Goal: Navigation & Orientation: Understand site structure

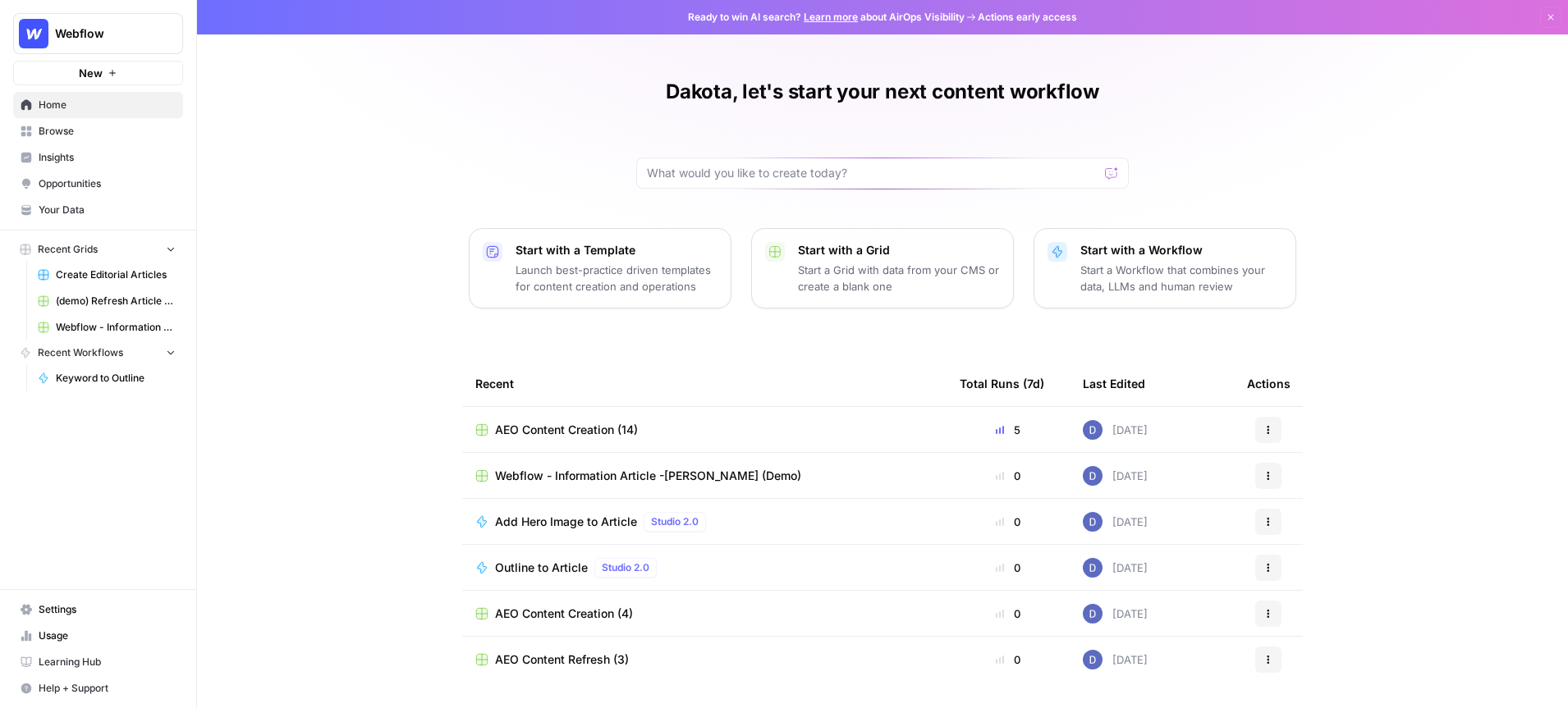
click at [81, 200] on link "Your Data" at bounding box center [98, 210] width 170 height 27
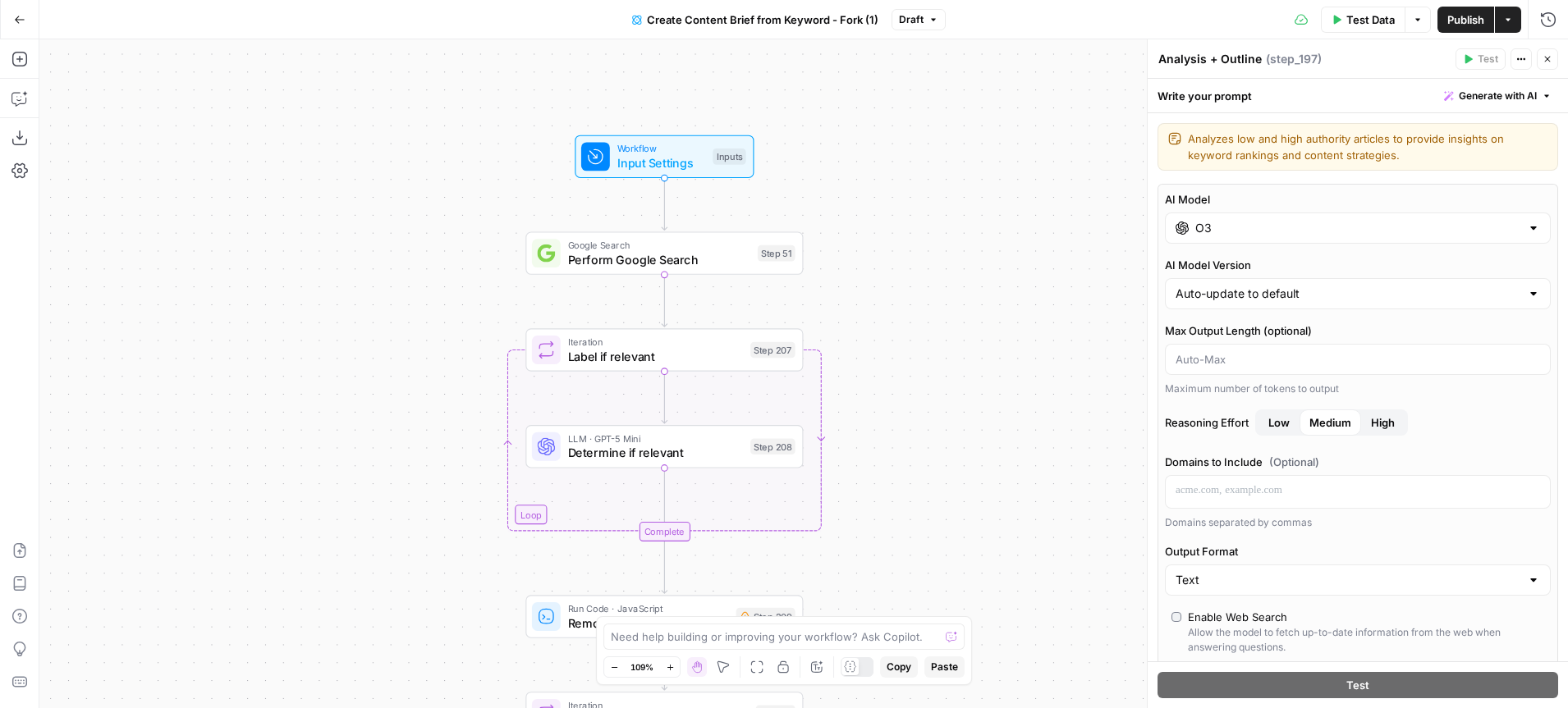
click at [1549, 60] on icon "button" at bounding box center [1547, 59] width 10 height 10
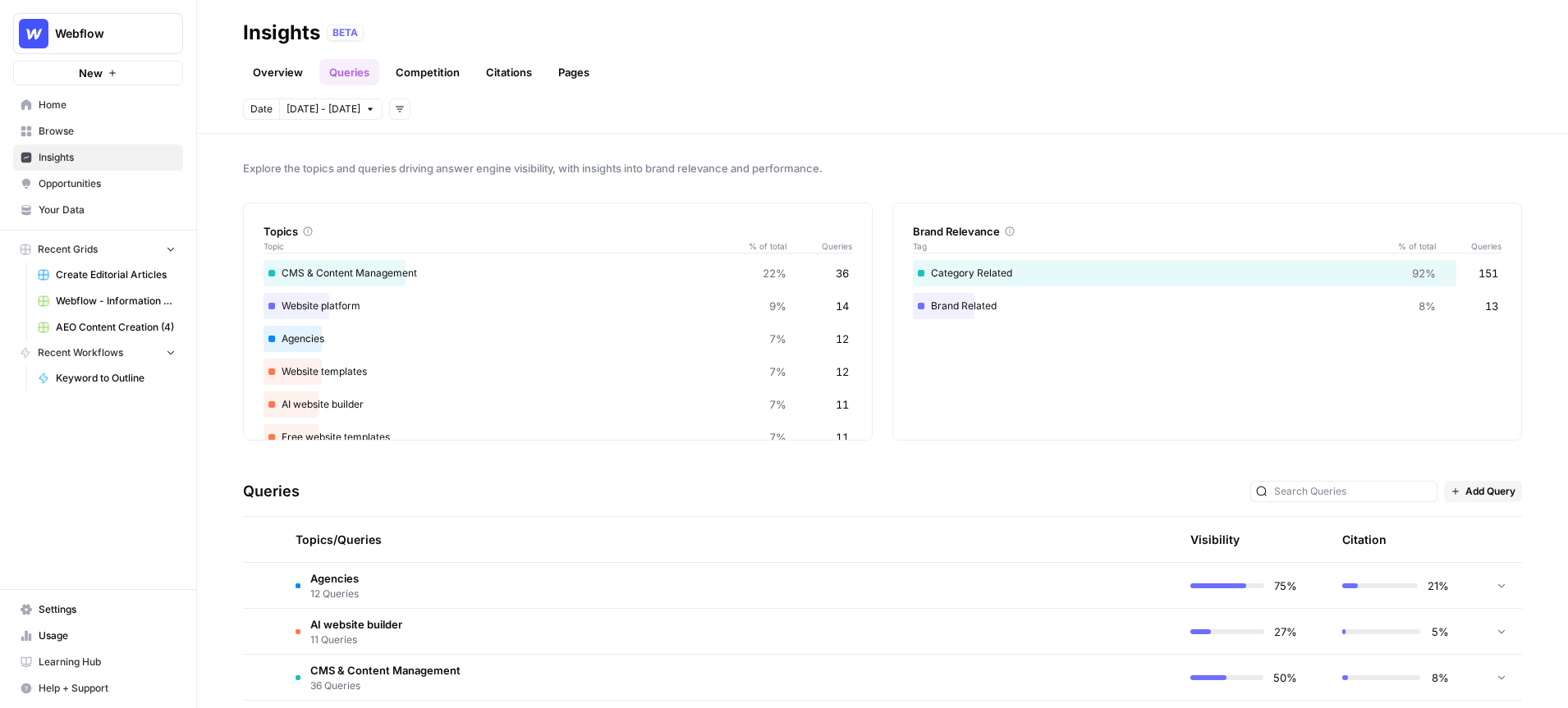
click at [287, 72] on link "Overview" at bounding box center [278, 72] width 70 height 27
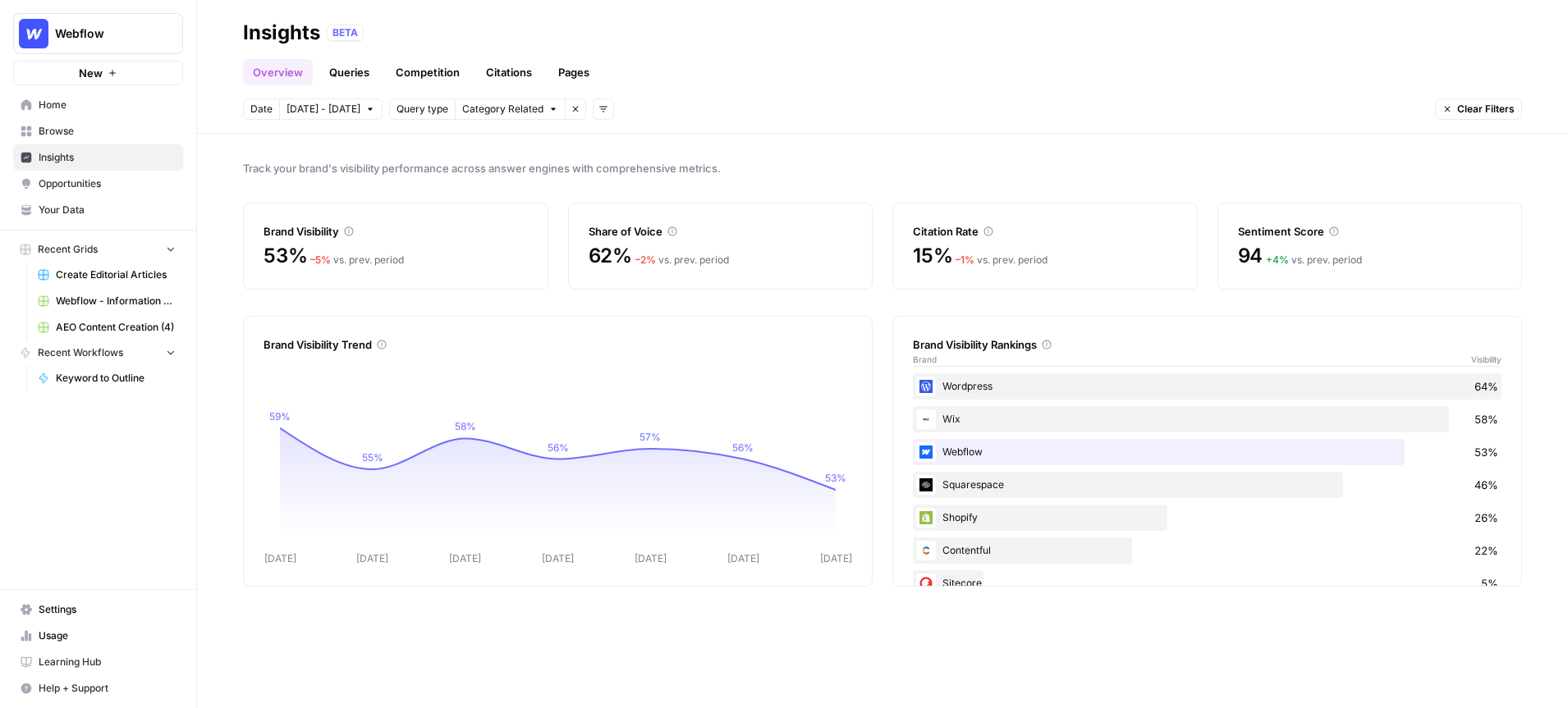
click at [598, 107] on icon "button" at bounding box center [603, 109] width 10 height 10
click at [738, 120] on header "Insights BETA Overview Queries Competition Citations Pages Date Oct 4 - Oct 10 …" at bounding box center [881, 67] width 1371 height 134
click at [350, 81] on link "Queries" at bounding box center [349, 72] width 60 height 27
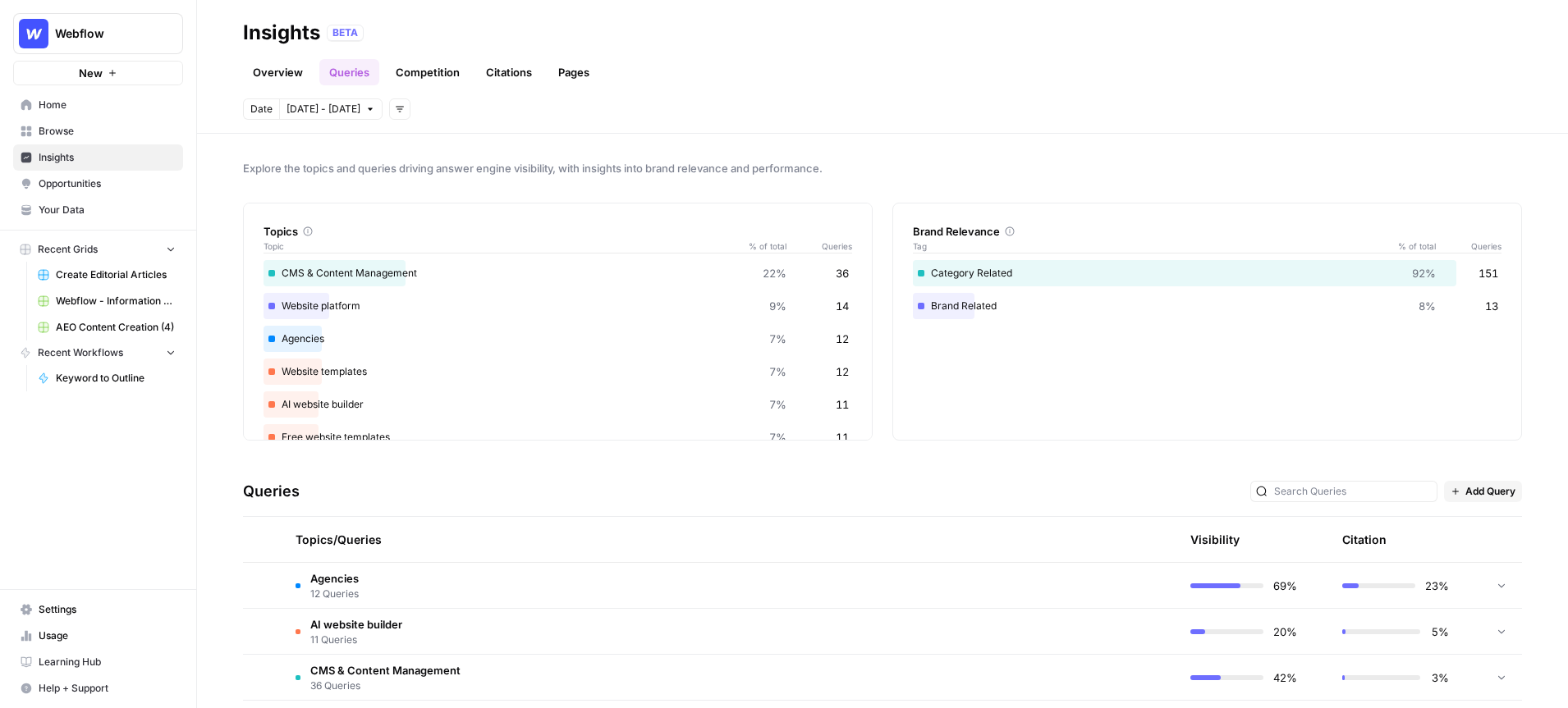
click at [262, 72] on link "Overview" at bounding box center [278, 72] width 70 height 27
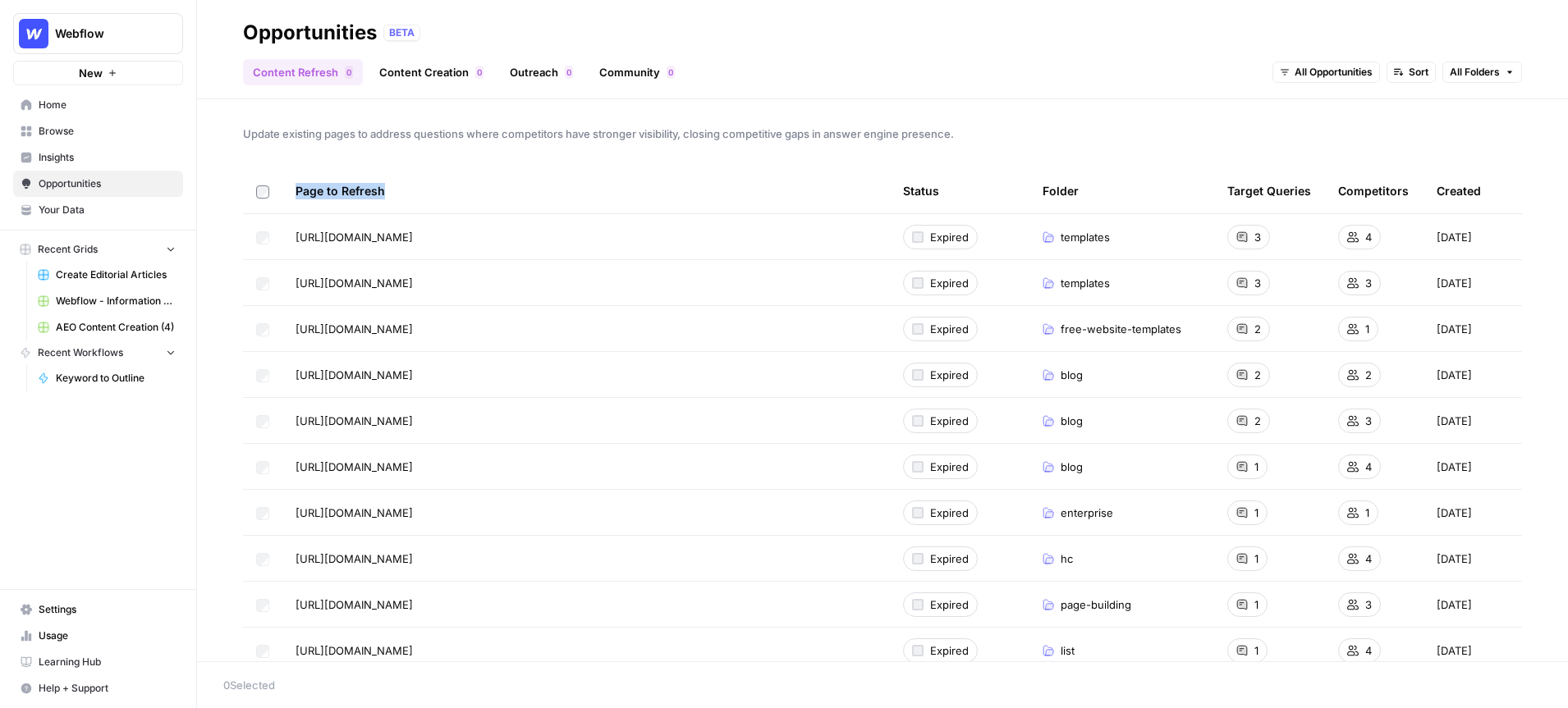
click at [175, 38] on icon "Workspace: Webflow" at bounding box center [169, 34] width 17 height 17
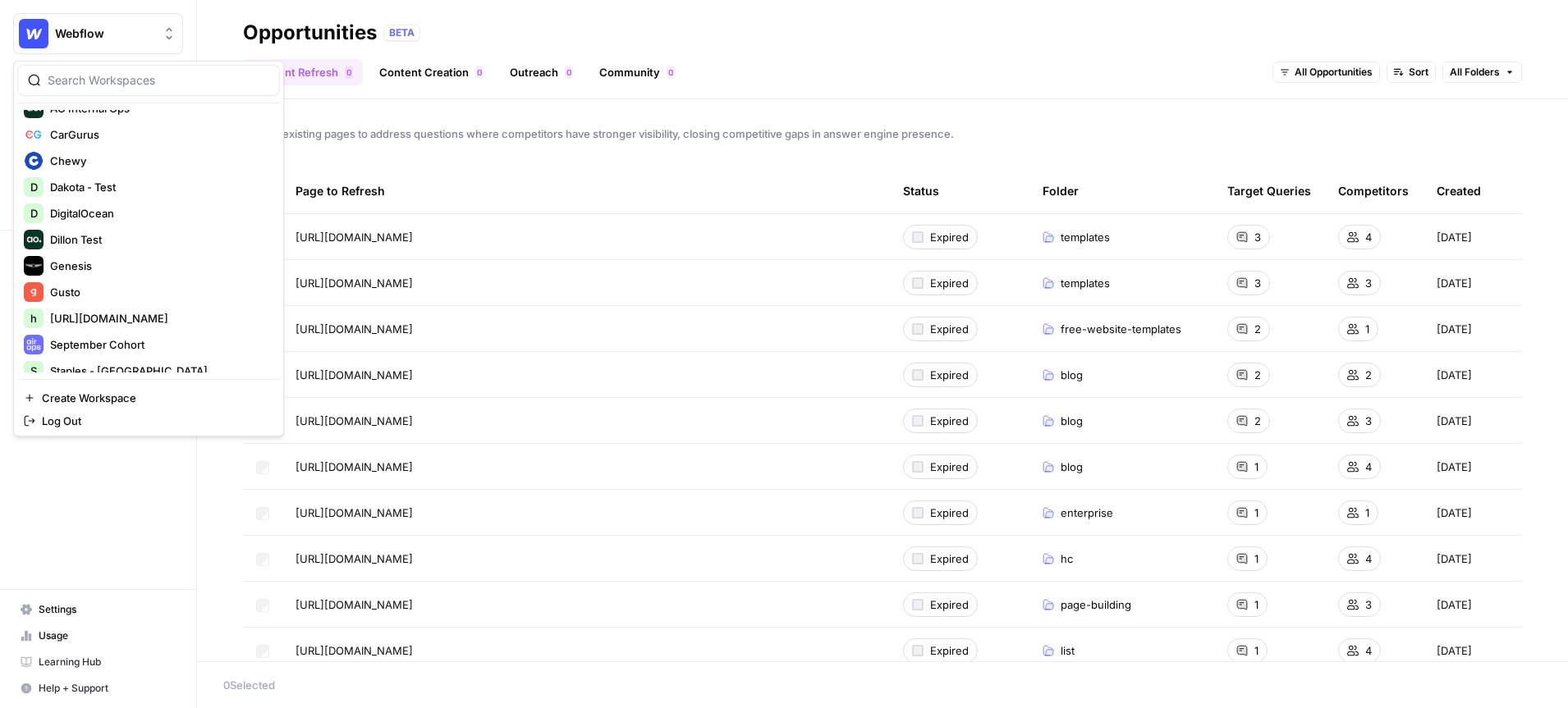
scroll to position [157, 0]
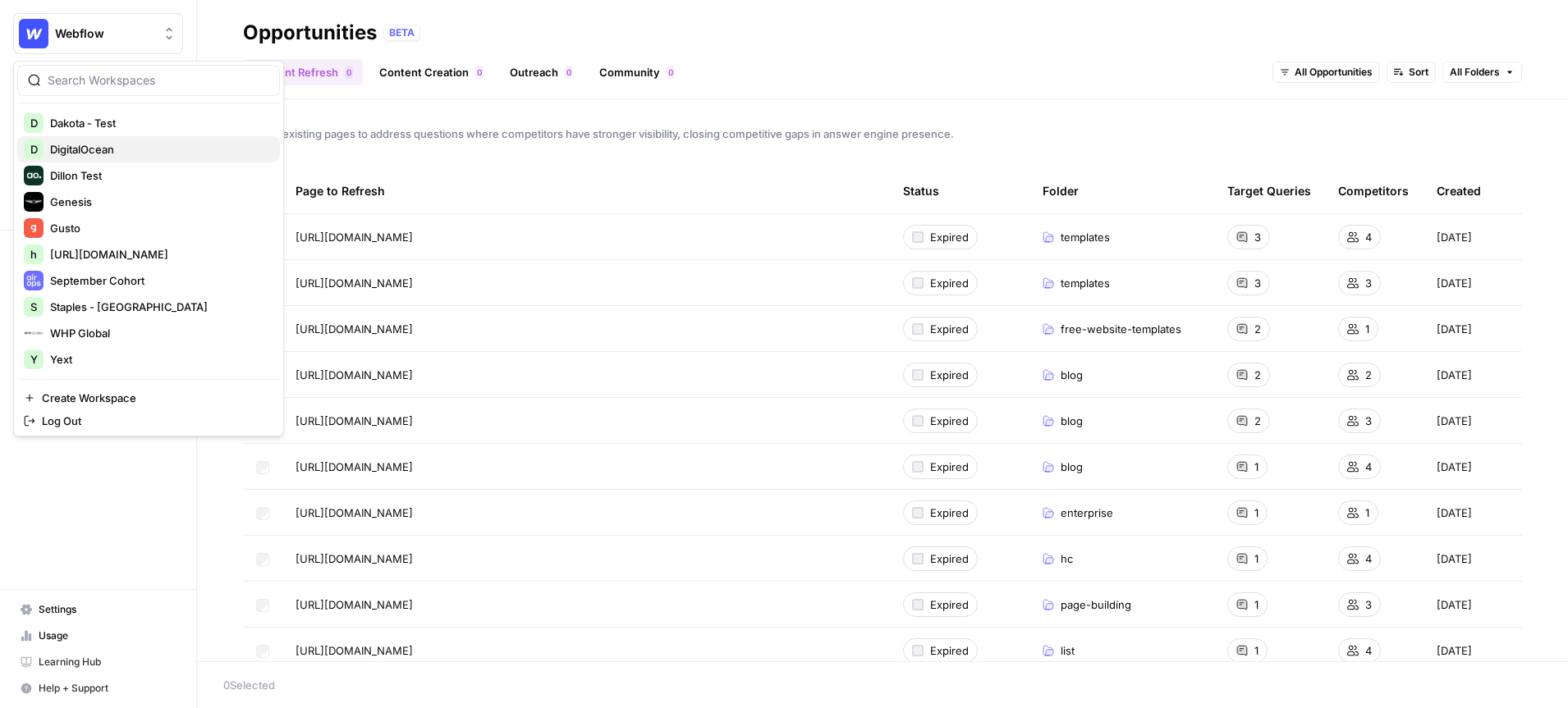
click at [127, 150] on span "DigitalOcean" at bounding box center [158, 149] width 217 height 17
